Goal: Task Accomplishment & Management: Manage account settings

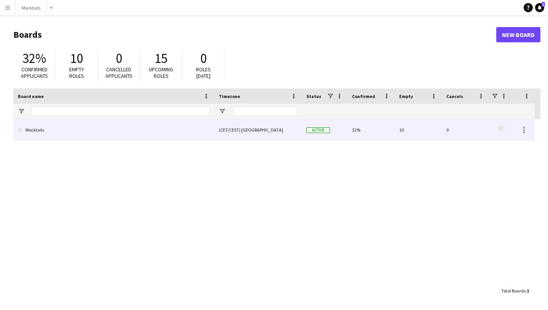
click at [125, 136] on link "Mocktails" at bounding box center [114, 129] width 192 height 21
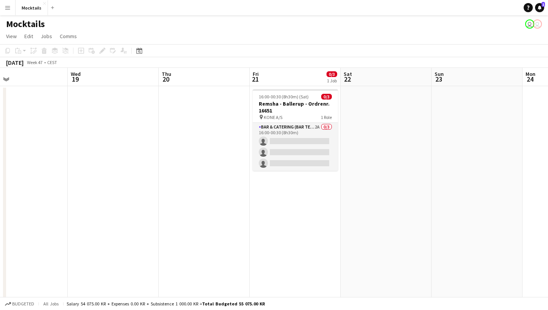
scroll to position [0, 209]
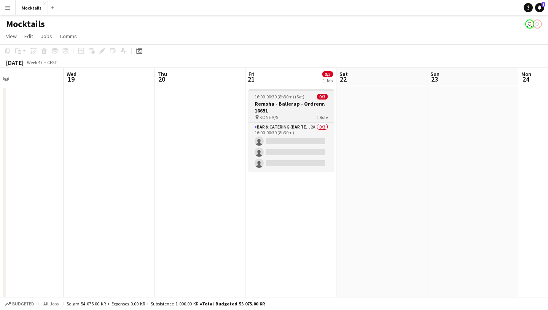
click at [291, 108] on h3 "Remsha - Ballerup - Ordrenr. 16651" at bounding box center [291, 107] width 85 height 14
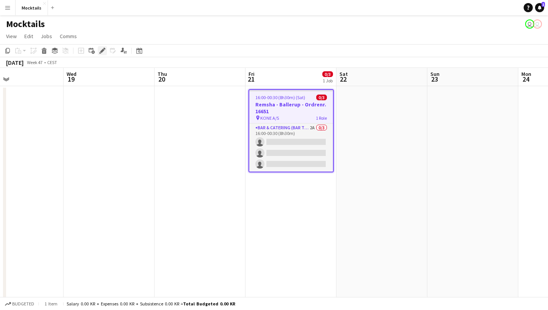
click at [104, 50] on icon at bounding box center [102, 51] width 4 height 4
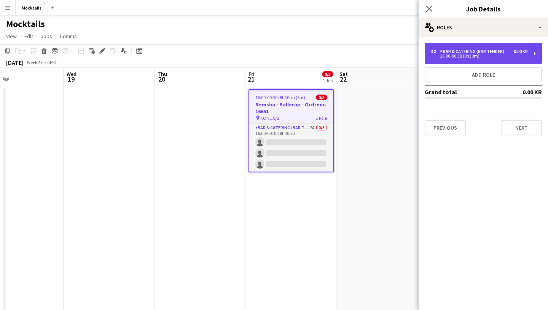
click at [498, 57] on div "16:00-00:30 (8h30m)" at bounding box center [479, 56] width 97 height 4
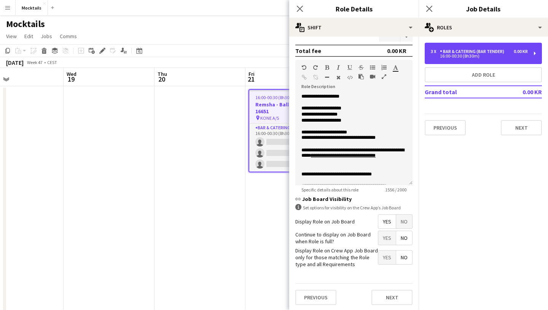
scroll to position [206, 0]
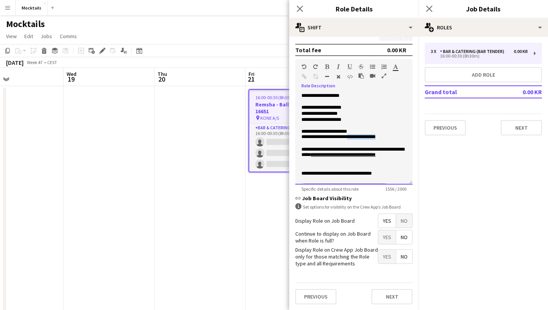
drag, startPoint x: 398, startPoint y: 138, endPoint x: 359, endPoint y: 138, distance: 38.5
click at [359, 138] on p "**********" at bounding box center [354, 135] width 105 height 12
paste div
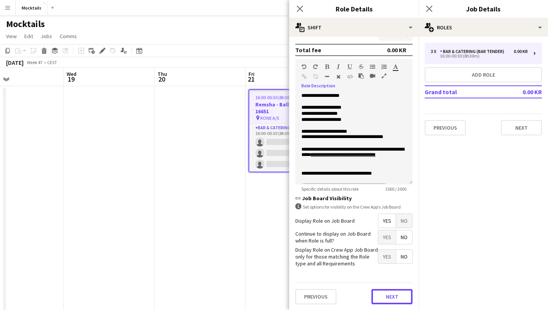
click at [385, 303] on button "Next" at bounding box center [392, 296] width 41 height 15
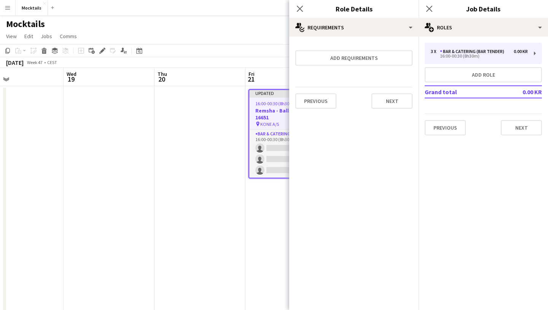
scroll to position [0, 0]
click at [507, 125] on button "Next" at bounding box center [521, 127] width 41 height 15
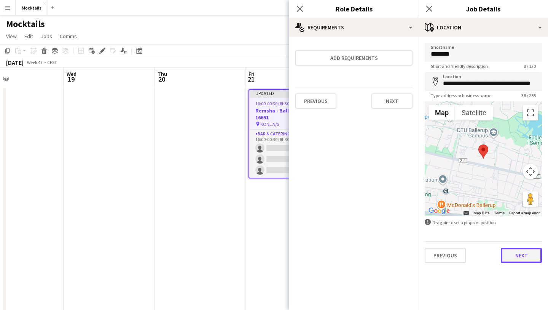
click at [525, 255] on button "Next" at bounding box center [521, 255] width 41 height 15
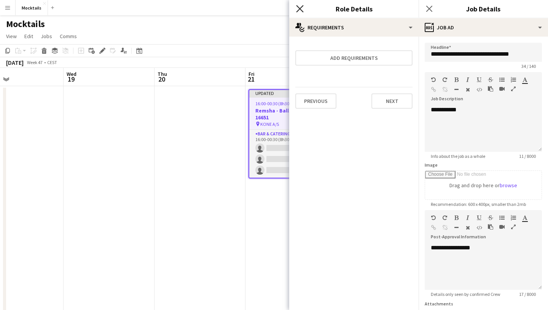
click at [301, 7] on icon at bounding box center [299, 8] width 7 height 7
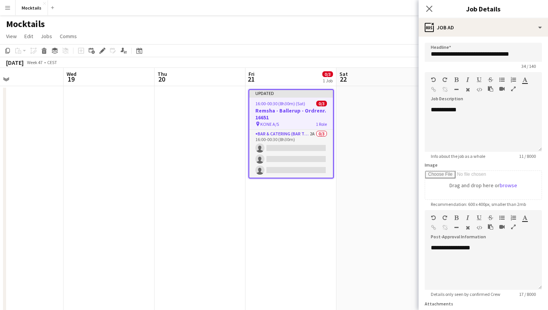
click at [436, 11] on div "Close pop-in" at bounding box center [429, 9] width 21 height 18
click at [431, 8] on icon "Close pop-in" at bounding box center [429, 8] width 7 height 7
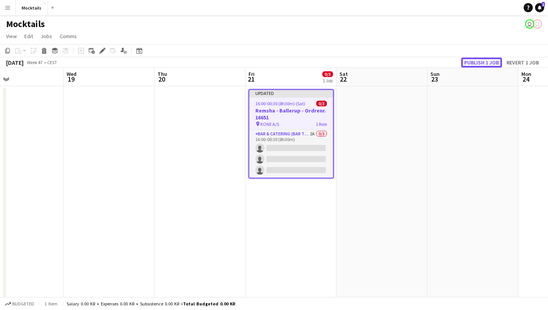
click at [471, 62] on button "Publish 1 job" at bounding box center [482, 62] width 41 height 10
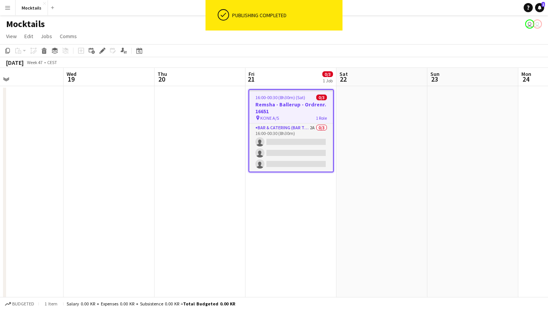
click at [358, 34] on app-page-menu "View Day view expanded Day view collapsed Month view Date picker Jump to [DATE]…" at bounding box center [274, 37] width 548 height 14
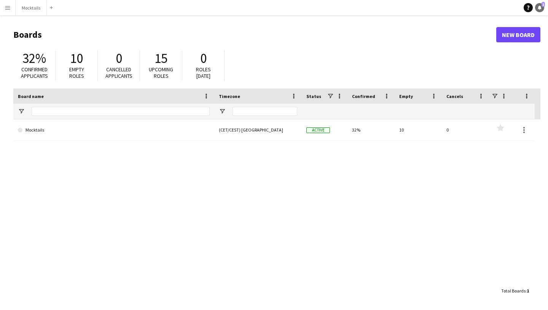
click at [539, 8] on icon at bounding box center [540, 7] width 4 height 4
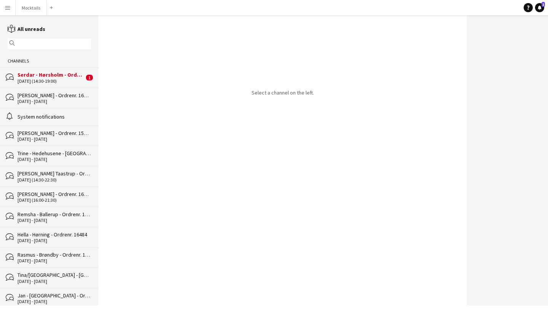
click at [60, 72] on div "Serdar - Hørsholm - Ordrenr. 16596" at bounding box center [51, 74] width 67 height 7
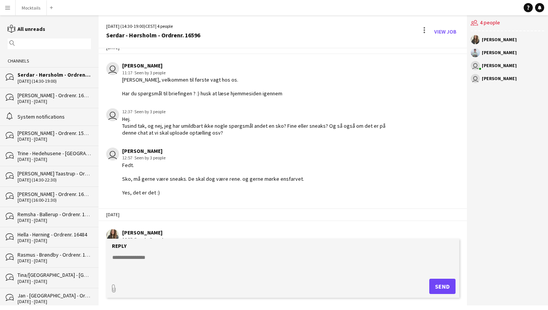
scroll to position [88, 0]
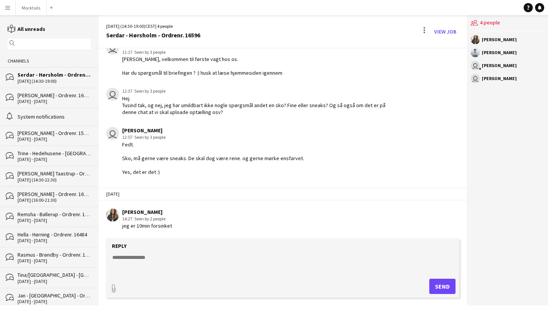
click at [332, 159] on div "user Hektor Pantas 12:57 · Seen by 3 people Fedt. Sko, må gerne være sneaks. De…" at bounding box center [253, 151] width 295 height 48
